Goal: Task Accomplishment & Management: Use online tool/utility

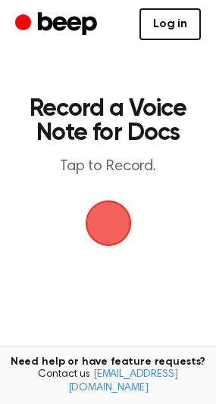
click at [186, 26] on link "Log in" at bounding box center [169, 24] width 61 height 32
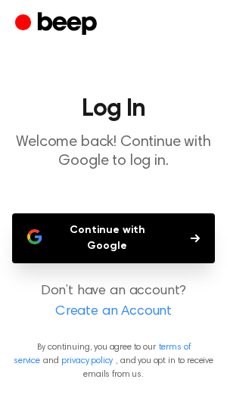
click at [129, 226] on button "Continue with Google" at bounding box center [113, 239] width 203 height 50
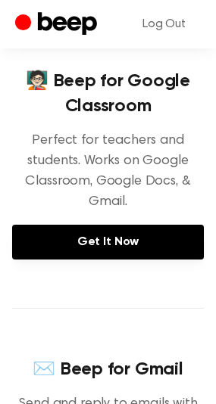
scroll to position [224, 0]
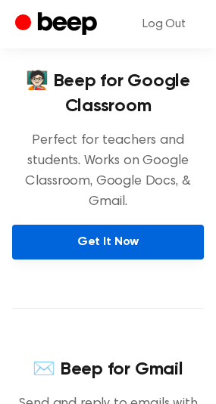
click at [100, 254] on link "Get It Now" at bounding box center [108, 242] width 192 height 35
